Goal: Task Accomplishment & Management: Complete application form

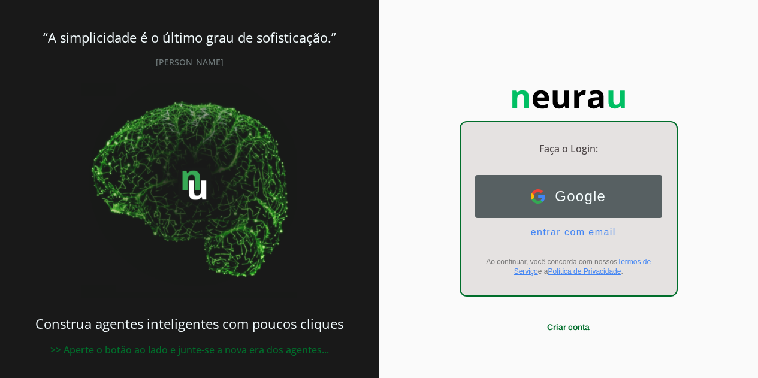
click at [588, 205] on span "Google" at bounding box center [575, 196] width 61 height 17
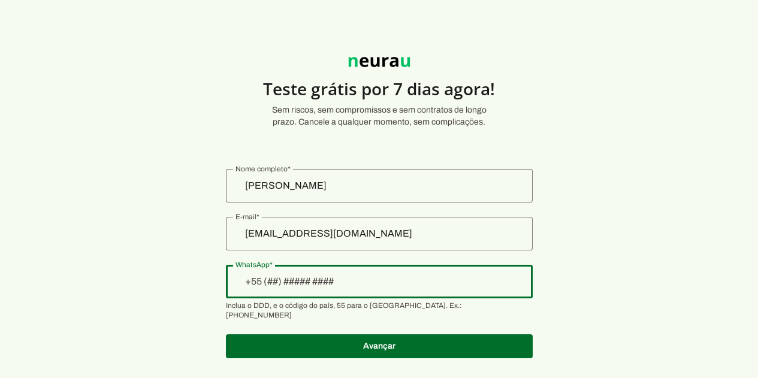
click at [358, 290] on div at bounding box center [379, 282] width 307 height 34
type input "+55 (21) 9 9781-8109"
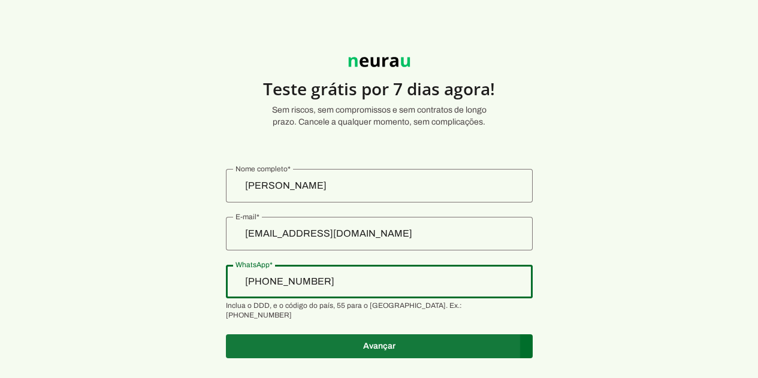
type md-outlined-text-field "+55 (21) 9 9781-8109"
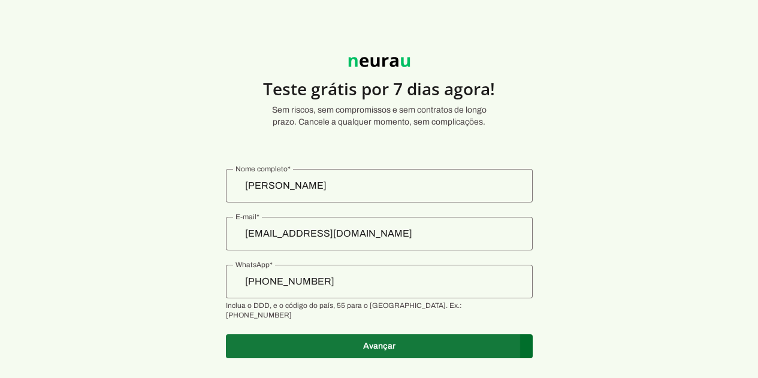
click at [383, 339] on span at bounding box center [379, 346] width 307 height 29
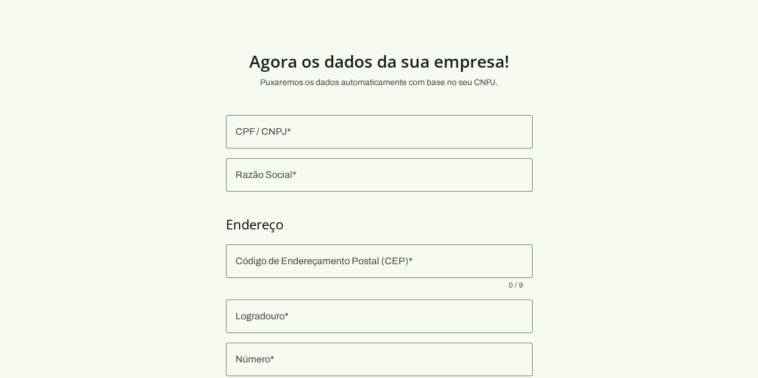
click at [316, 135] on input "CPF / CNPJ" at bounding box center [380, 132] width 288 height 14
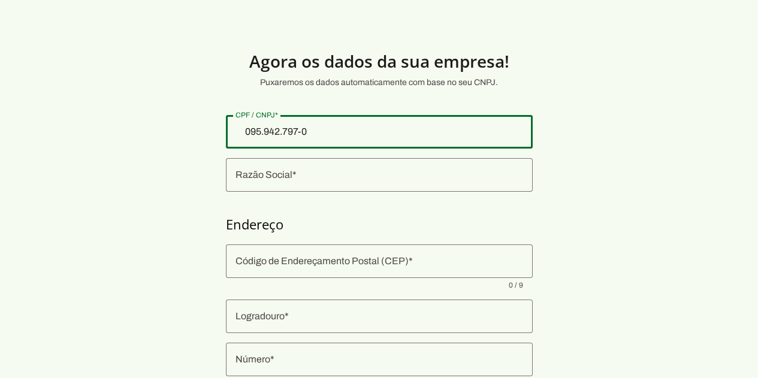
type input "095.942.797-02"
type md-outlined-text-field "095.942.797-02"
click at [330, 178] on input "Razão Social" at bounding box center [380, 175] width 288 height 14
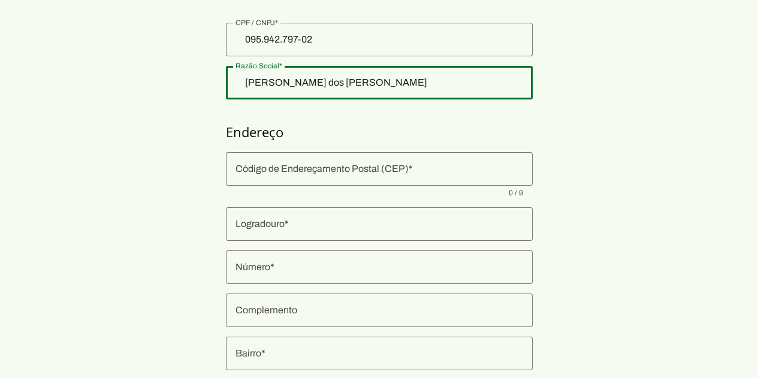
scroll to position [80, 0]
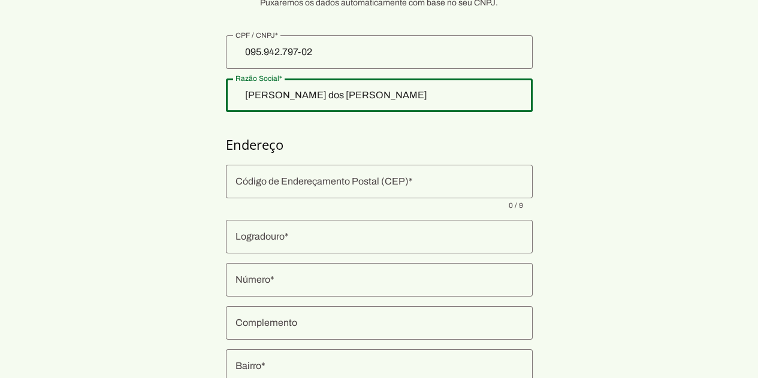
type input "Gustavo dos Santos Garcia"
type md-outlined-text-field "Gustavo dos Santos Garcia"
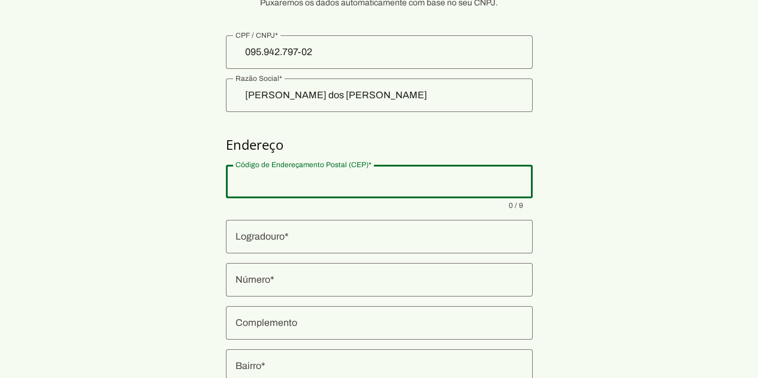
click at [301, 185] on input "Código de Endereçamento Postal (CEP)" at bounding box center [380, 181] width 288 height 14
click at [374, 189] on div at bounding box center [379, 182] width 307 height 34
paste input "24936-640"
type input "24936-640"
type input "Avenida Dom Pedrito"
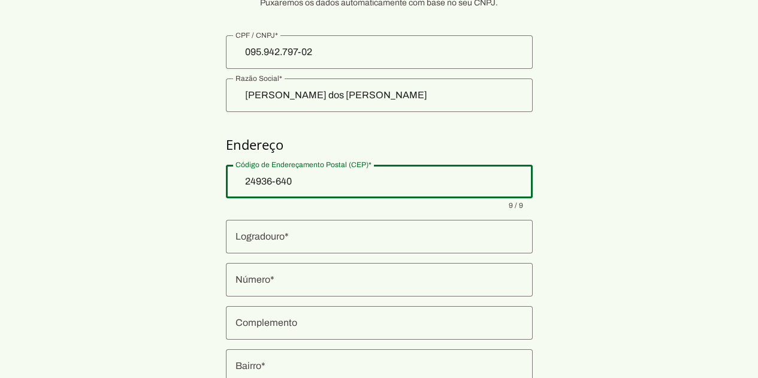
type input "Barroco (Itaipuaçu)"
type input "Maricá"
type input "RJ"
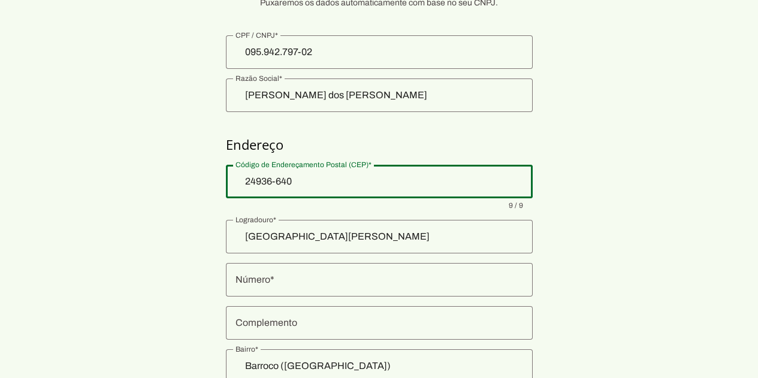
type md-outlined-text-field "24936-640"
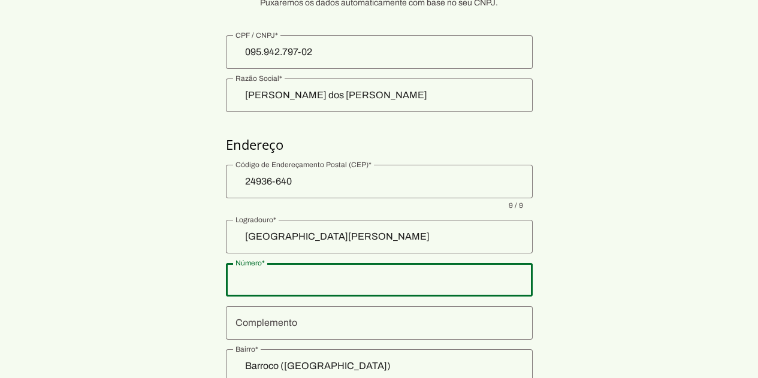
click at [306, 276] on input "Número" at bounding box center [380, 280] width 288 height 14
type input "2"
type md-outlined-text-field "2"
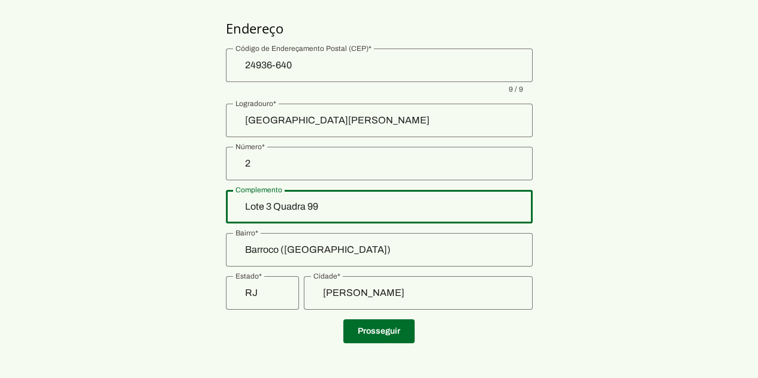
scroll to position [200, 0]
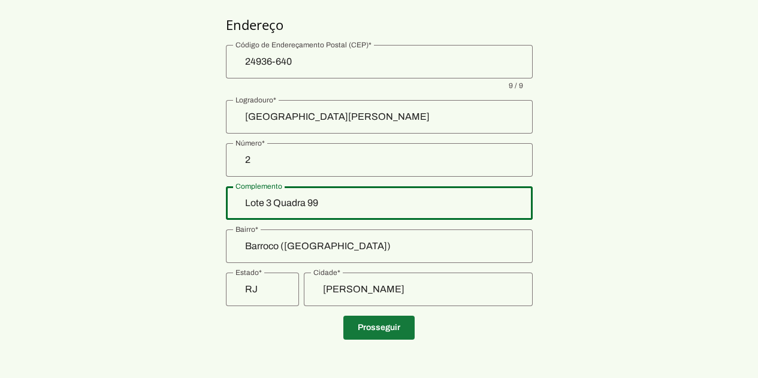
type input "Lote 3 Quadra 99"
type md-outlined-text-field "Lote 3 Quadra 99"
click at [405, 328] on span at bounding box center [378, 327] width 71 height 29
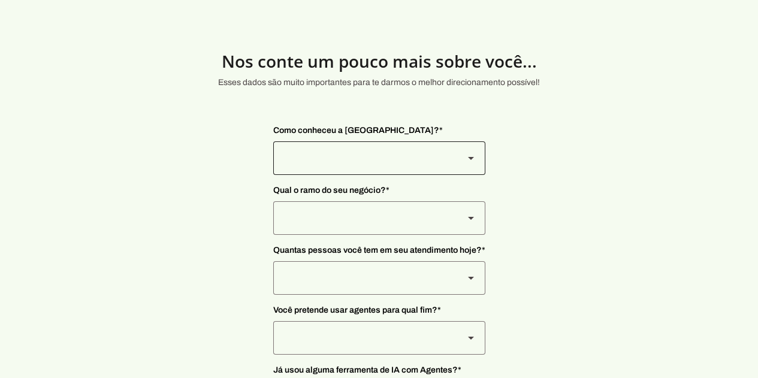
click at [465, 166] on div at bounding box center [471, 158] width 29 height 34
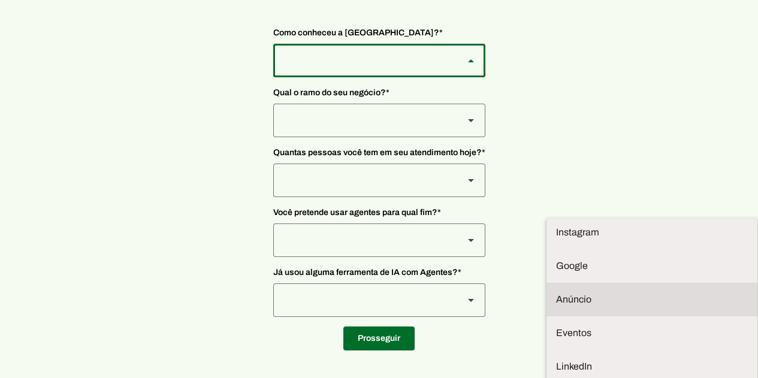
scroll to position [99, 0]
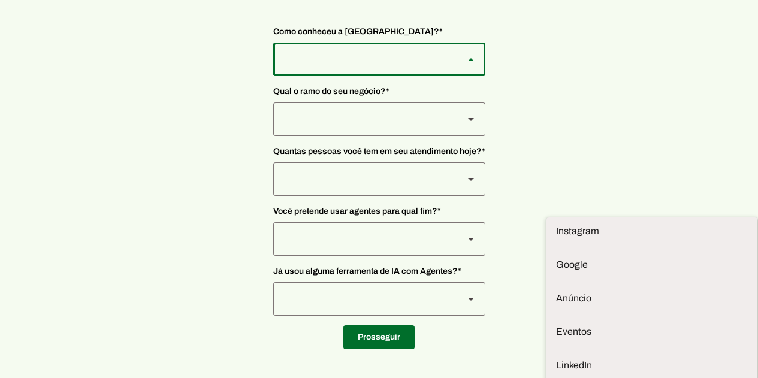
type md-outlined-select "2T9npeis8Wh8Ak2FRLcI"
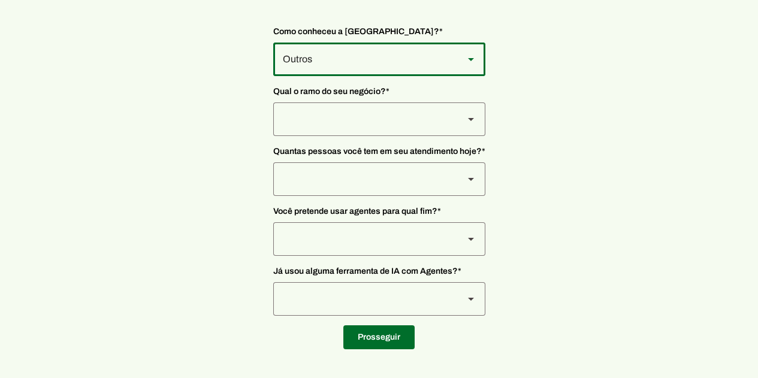
click at [384, 120] on div at bounding box center [363, 119] width 181 height 34
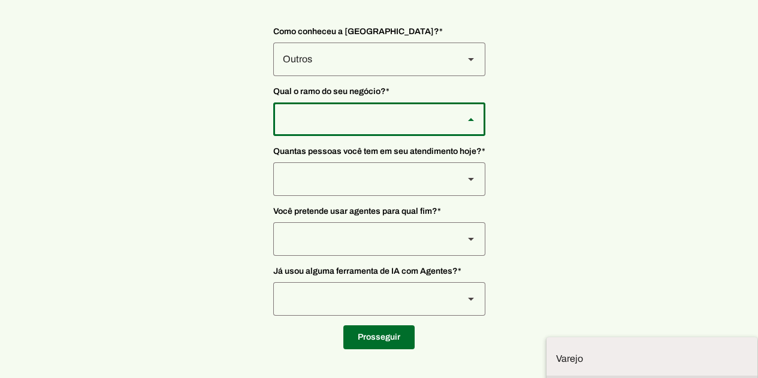
type md-outlined-select "yMXRdQFYaeQlqGHqqohr"
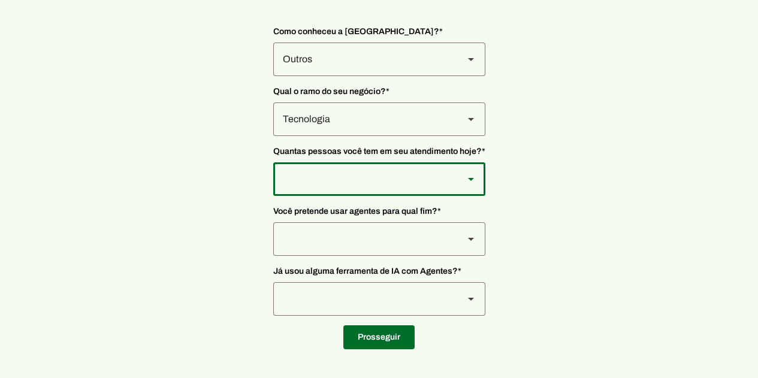
click at [427, 174] on div at bounding box center [363, 179] width 181 height 34
type md-outlined-select "yHmeUixsC5IlBgFUkJwN"
click at [454, 238] on div at bounding box center [379, 239] width 212 height 34
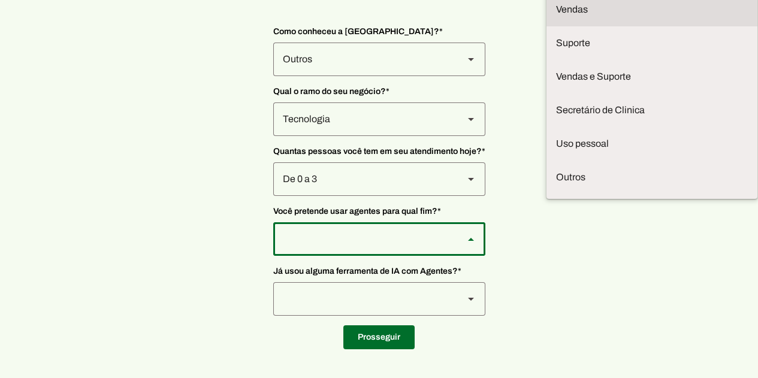
click at [547, 26] on md-item "Vendas" at bounding box center [652, 10] width 211 height 34
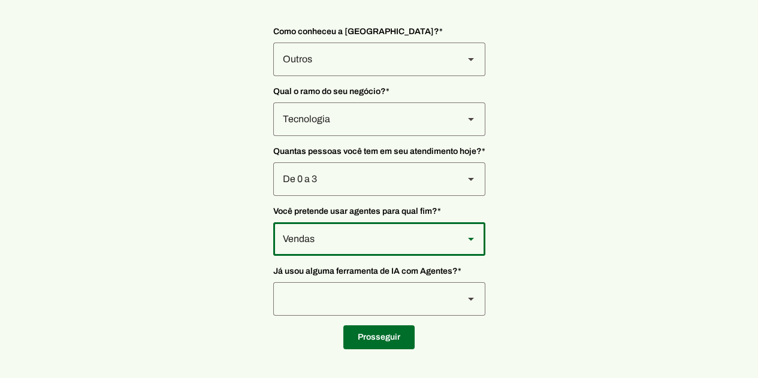
click at [453, 241] on div "Vendas" at bounding box center [363, 239] width 181 height 34
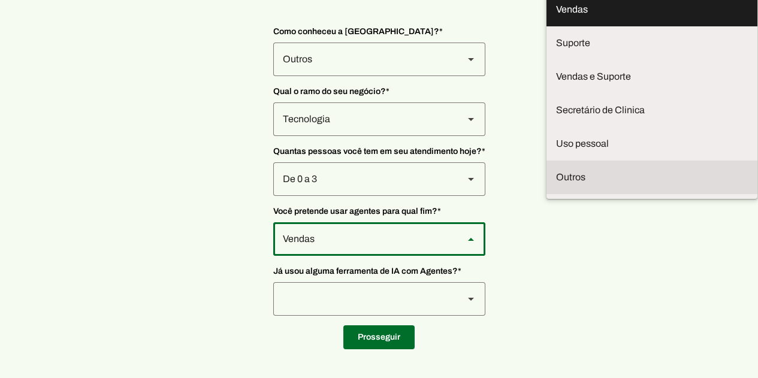
click at [556, 185] on slot at bounding box center [652, 177] width 192 height 14
type md-outlined-select "TQ03nJjaFpOavTUYmmuq"
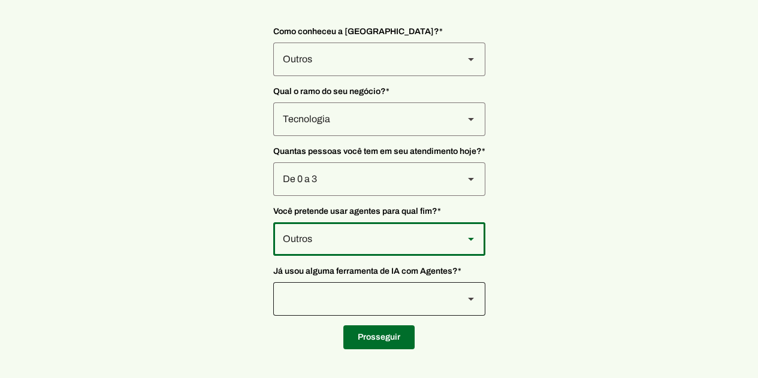
click at [478, 306] on div at bounding box center [471, 299] width 29 height 34
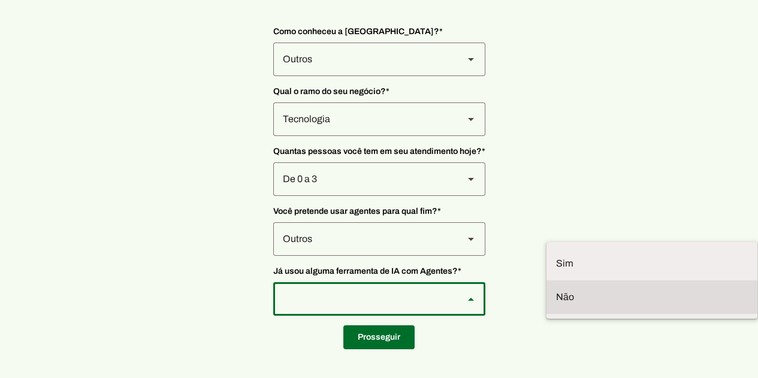
click at [547, 280] on md-item "Não" at bounding box center [652, 297] width 211 height 34
type md-outlined-select "YJTivUP5LYteilvK0BaA"
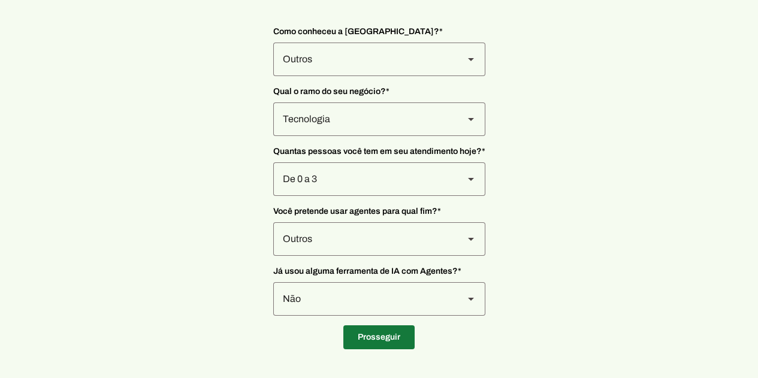
click at [394, 331] on span at bounding box center [378, 337] width 71 height 29
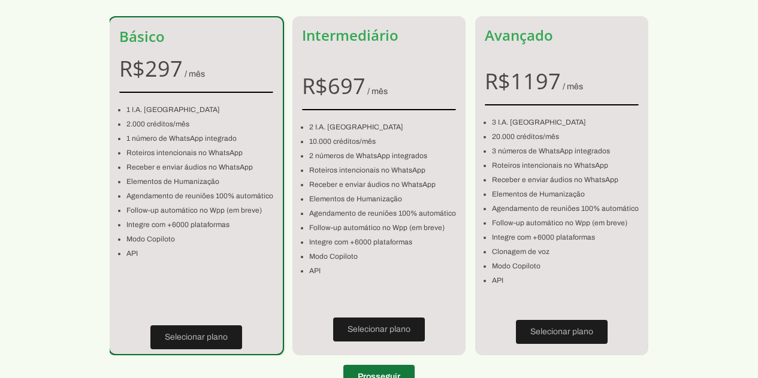
click at [366, 367] on span at bounding box center [378, 377] width 71 height 29
type input "24936-640"
type input "Avenida Dom Pedrito"
type input "2"
type input "Lote 3 Quadra 99"
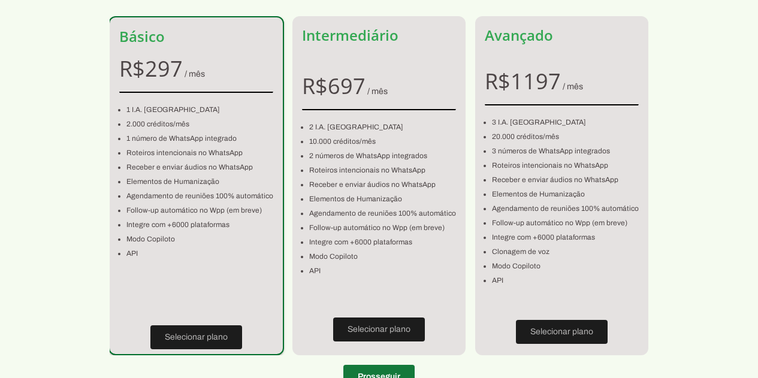
type input "Barroco (Itaipuaçu)"
type input "Maricá"
type input "RJ"
type input "095.942.797-02"
type input "[PHONE_NUMBER]"
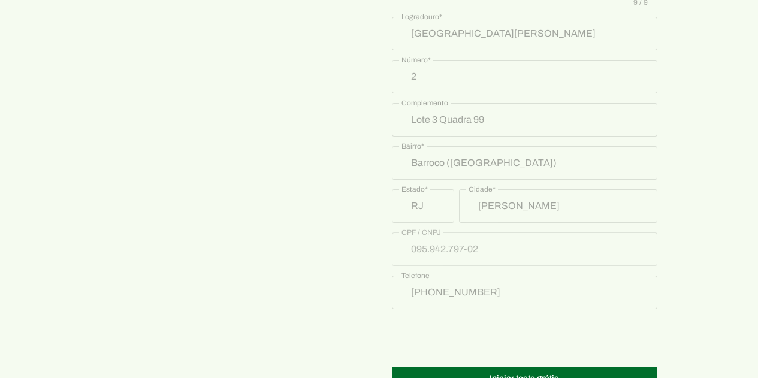
scroll to position [662, 0]
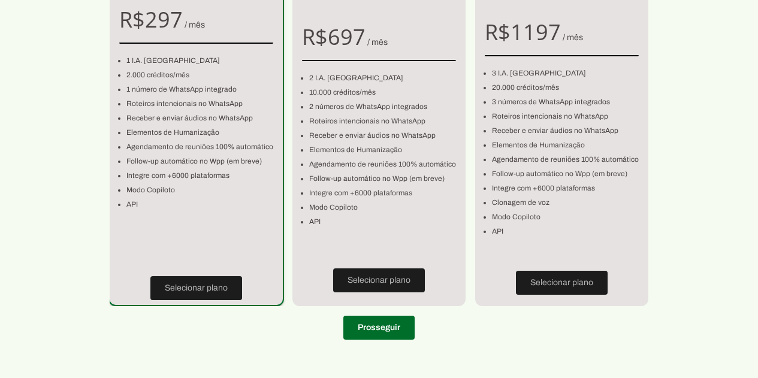
scroll to position [99, 0]
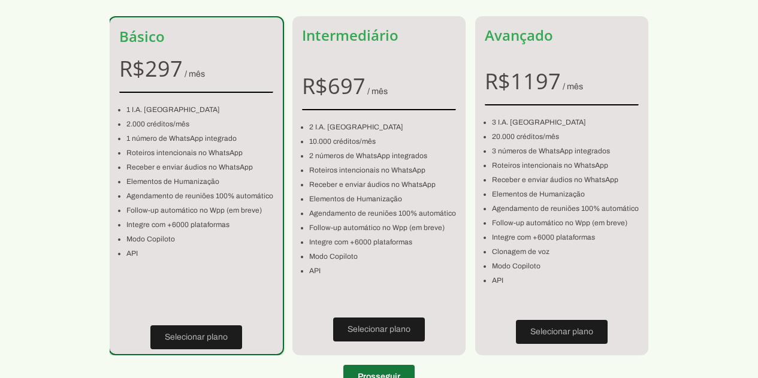
click at [397, 373] on span at bounding box center [378, 377] width 71 height 29
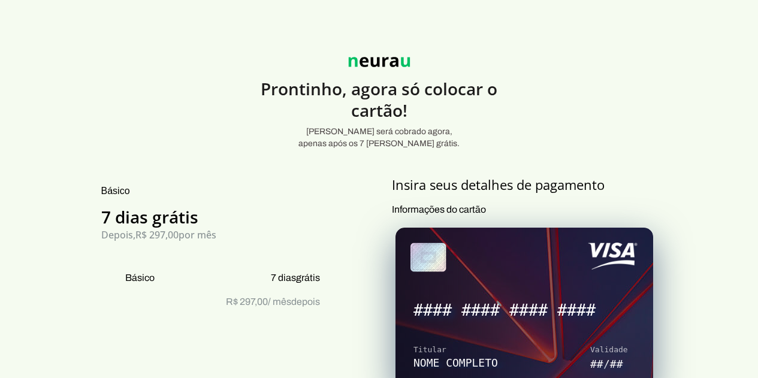
scroll to position [99, 0]
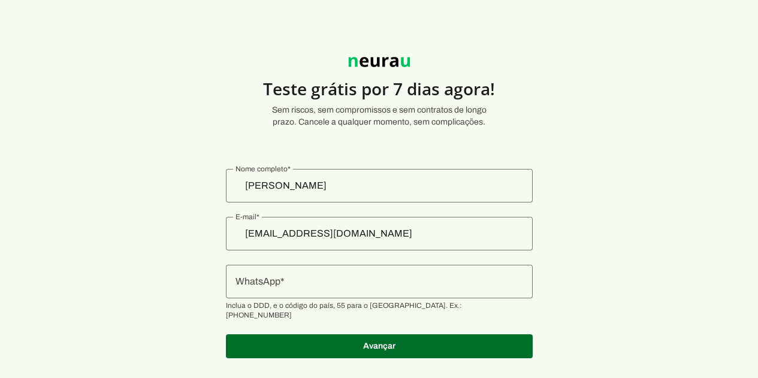
scroll to position [14, 0]
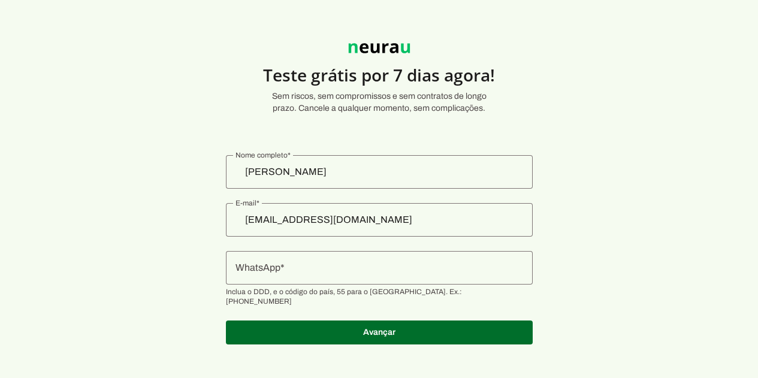
click at [334, 273] on input "WhatsApp" at bounding box center [380, 268] width 288 height 14
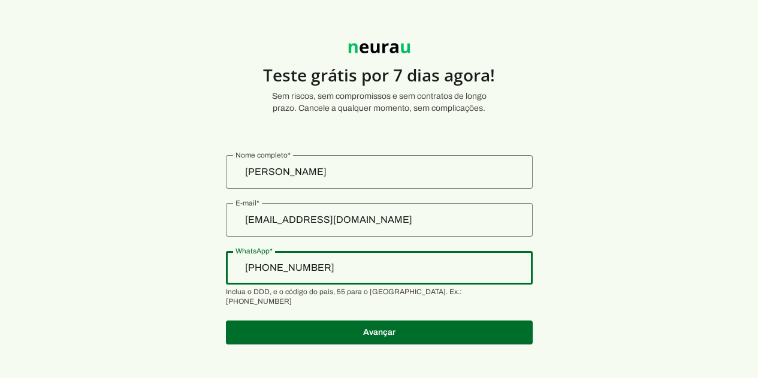
type input "[PHONE_NUMBER]"
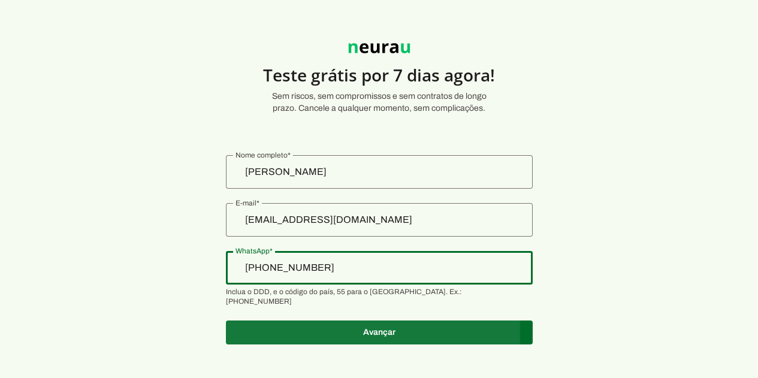
type md-outlined-text-field "[PHONE_NUMBER]"
click at [398, 322] on span at bounding box center [379, 332] width 307 height 29
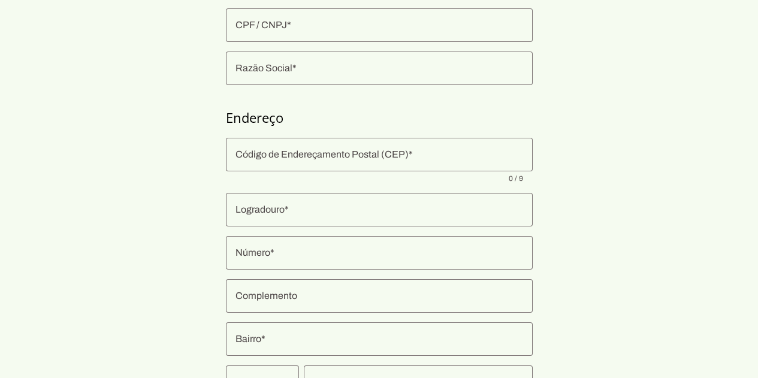
scroll to position [200, 0]
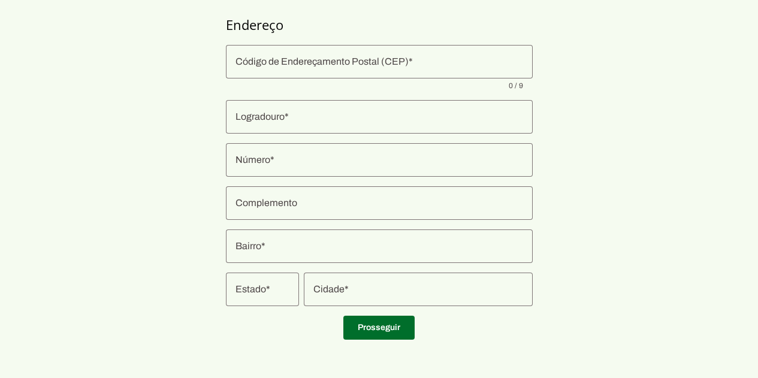
scroll to position [14, 0]
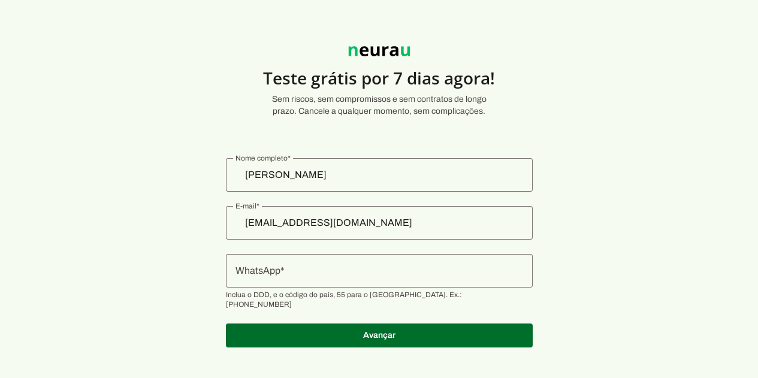
scroll to position [14, 0]
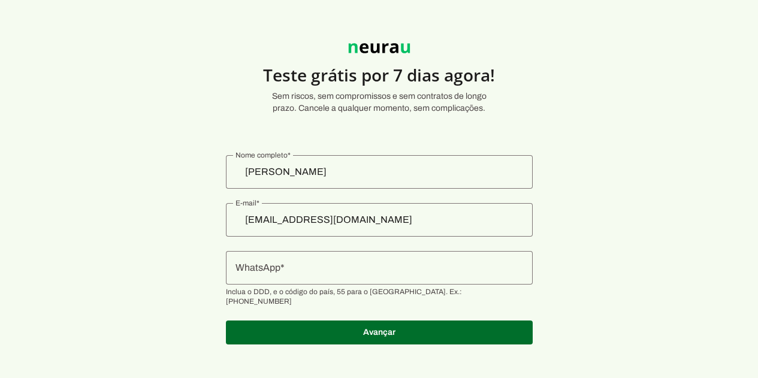
click at [391, 274] on input "WhatsApp" at bounding box center [380, 268] width 288 height 14
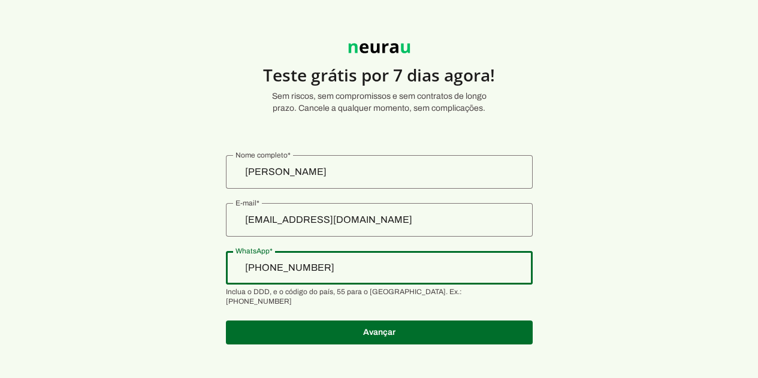
type input "[PHONE_NUMBER]"
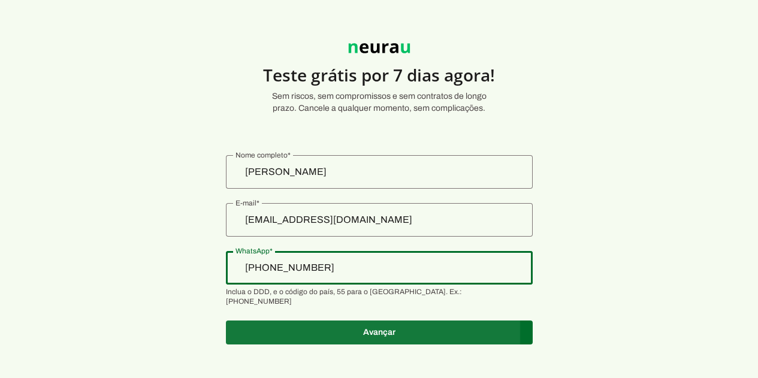
type md-outlined-text-field "[PHONE_NUMBER]"
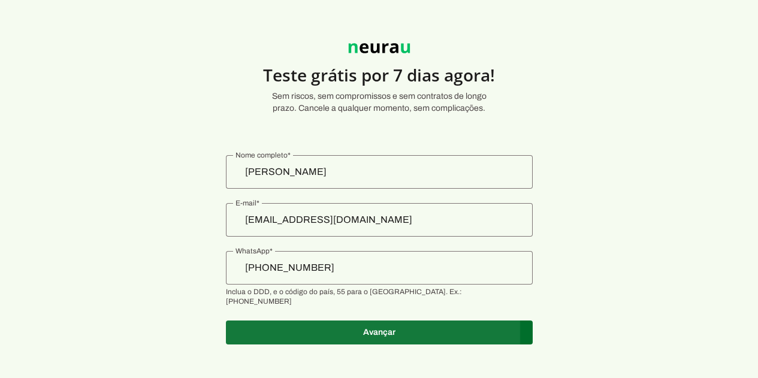
click at [382, 318] on span at bounding box center [379, 332] width 307 height 29
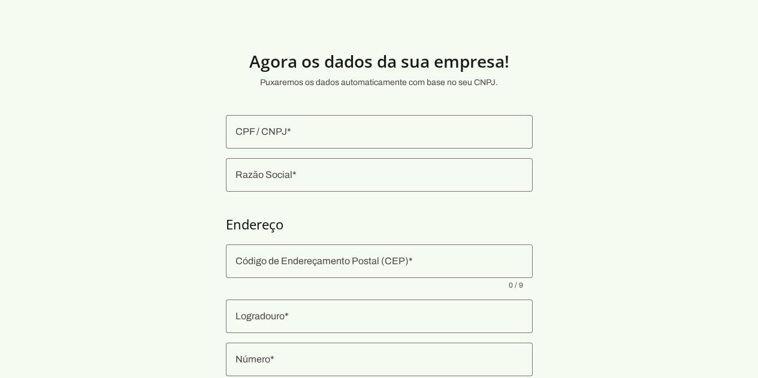
click at [415, 140] on div at bounding box center [379, 132] width 307 height 34
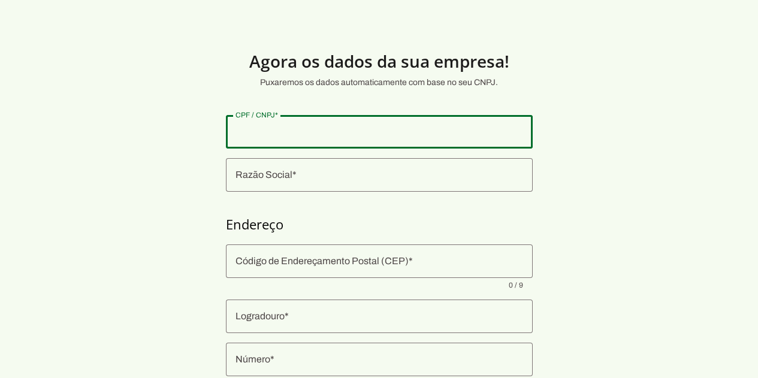
click at [415, 140] on div at bounding box center [379, 132] width 307 height 34
type input "095.942.797-02"
type md-outlined-text-field "095.942.797-02"
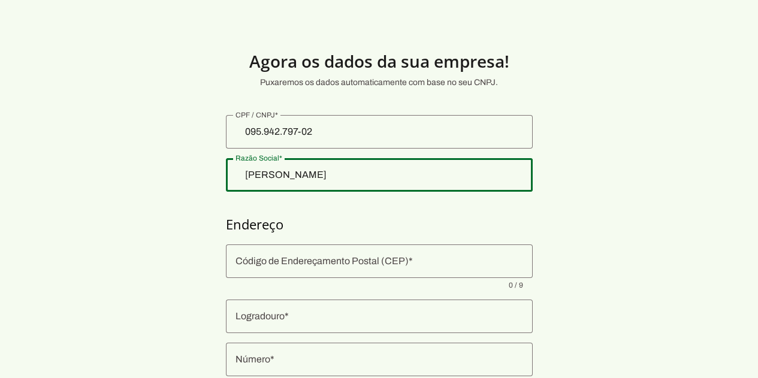
type input "Gustavo dos Santos Garcia"
type md-outlined-text-field "Gustavo dos Santos Garcia"
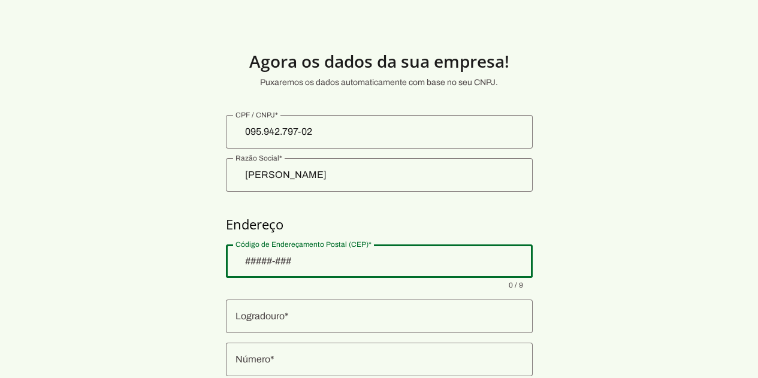
click at [394, 261] on input "Código de Endereçamento Postal (CEP)" at bounding box center [380, 261] width 288 height 14
paste input "24936-640"
type input "24936-640"
type input "Avenida Dom Pedrito"
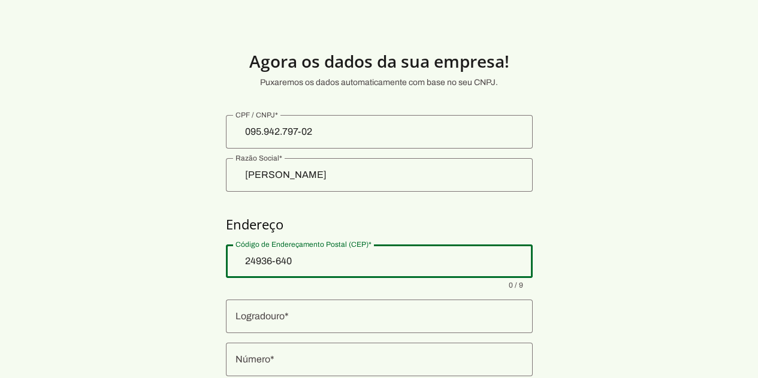
type input "Barroco (Itaipuaçu)"
type input "Maricá"
type input "RJ"
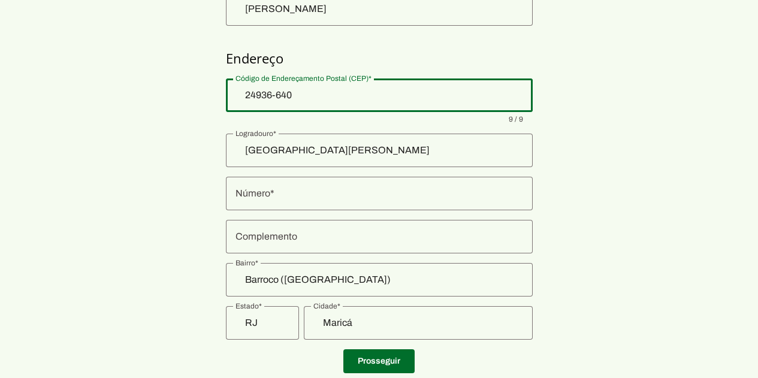
scroll to position [180, 0]
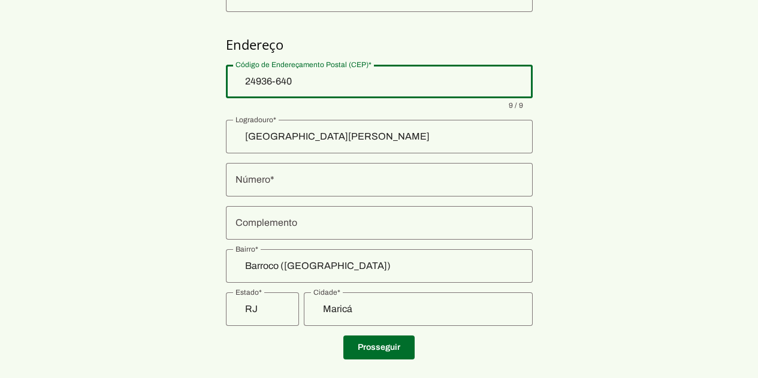
type md-outlined-text-field "24936-640"
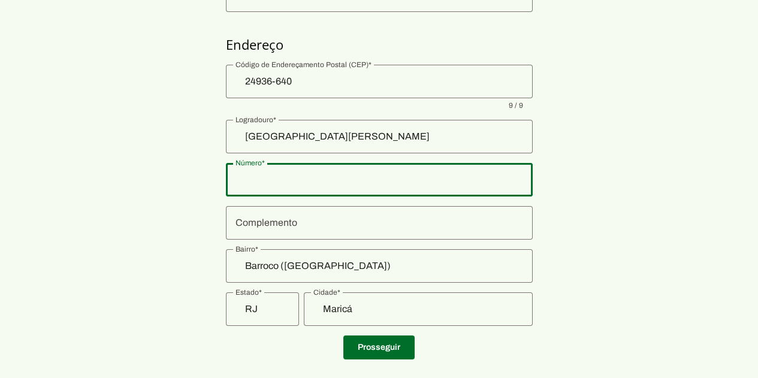
click at [339, 187] on div at bounding box center [379, 180] width 307 height 34
type input "2"
type md-outlined-text-field "2"
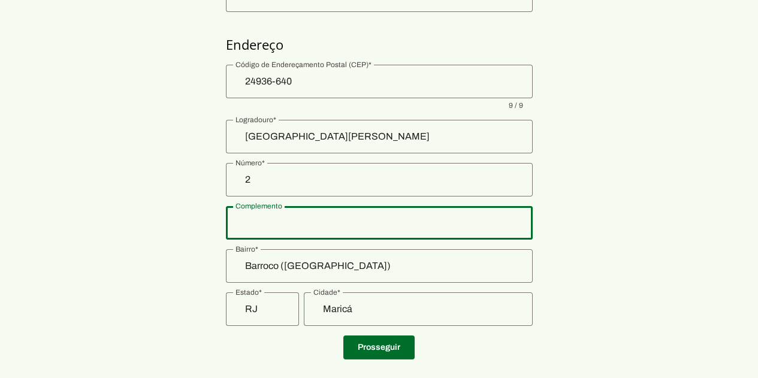
click at [311, 230] on input "Complemento" at bounding box center [380, 223] width 288 height 14
type input "Lote 3 Quadra 99"
type md-outlined-text-field "Lote 3 Quadra 99"
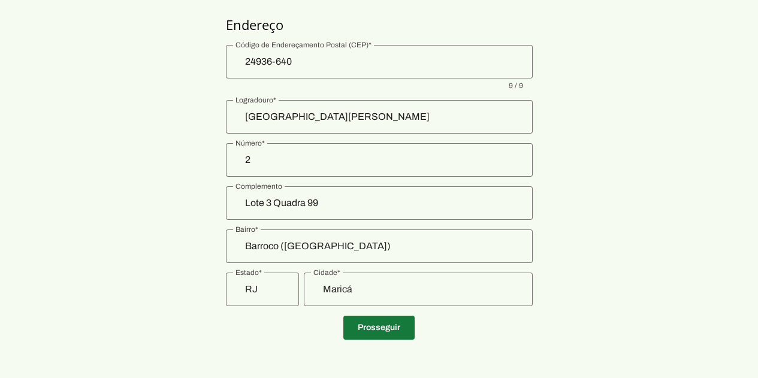
click at [381, 330] on span at bounding box center [378, 327] width 71 height 29
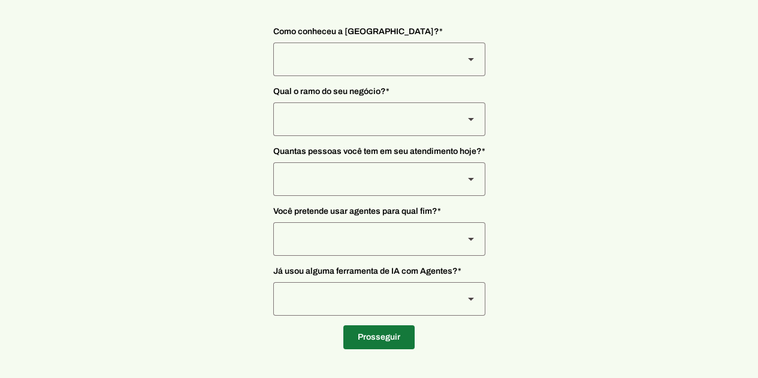
click at [400, 336] on span at bounding box center [378, 337] width 71 height 29
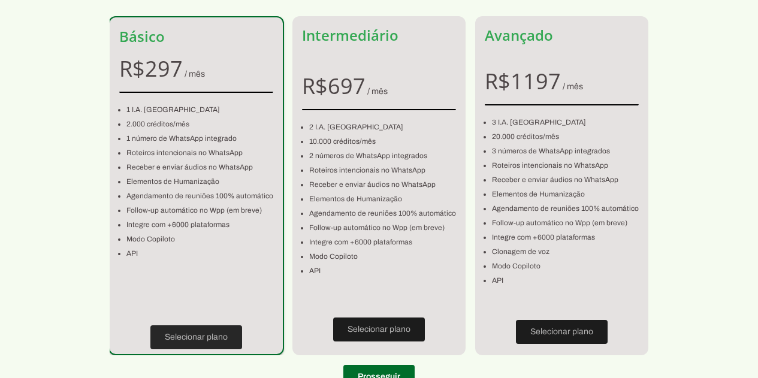
click at [201, 330] on span at bounding box center [196, 337] width 92 height 29
type input "24936-640"
type input "Avenida Dom Pedrito"
type input "2"
type input "Lote 3 Quadra 99"
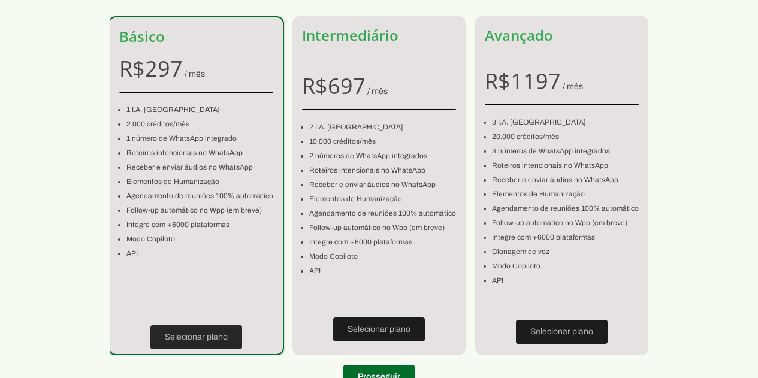
type input "Barroco (Itaipuaçu)"
type input "Maricá"
type input "RJ"
type input "095.942.797-02"
type input "[PHONE_NUMBER]"
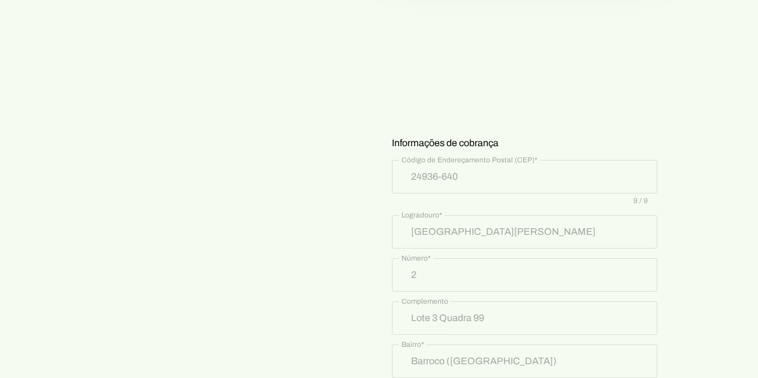
scroll to position [183, 0]
